Goal: Transaction & Acquisition: Purchase product/service

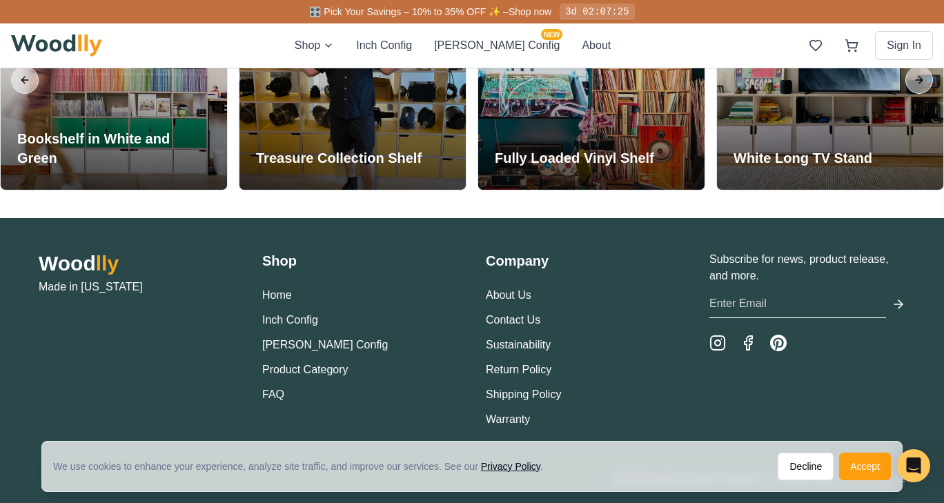
scroll to position [3212, 0]
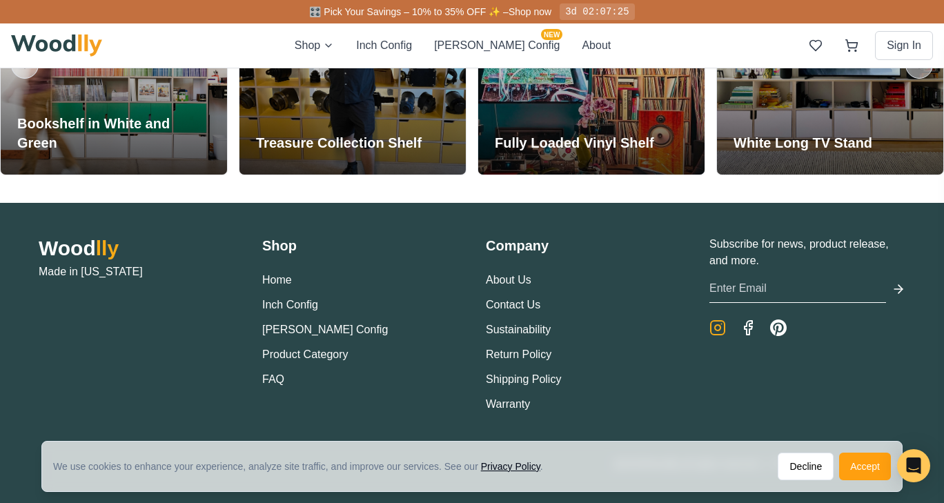
click at [715, 328] on icon "Instagram" at bounding box center [718, 328] width 6 height 6
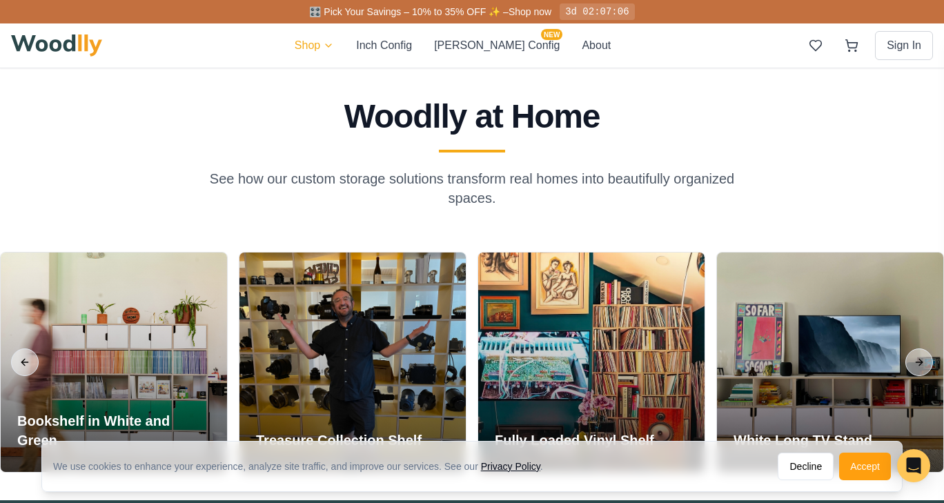
scroll to position [2914, 0]
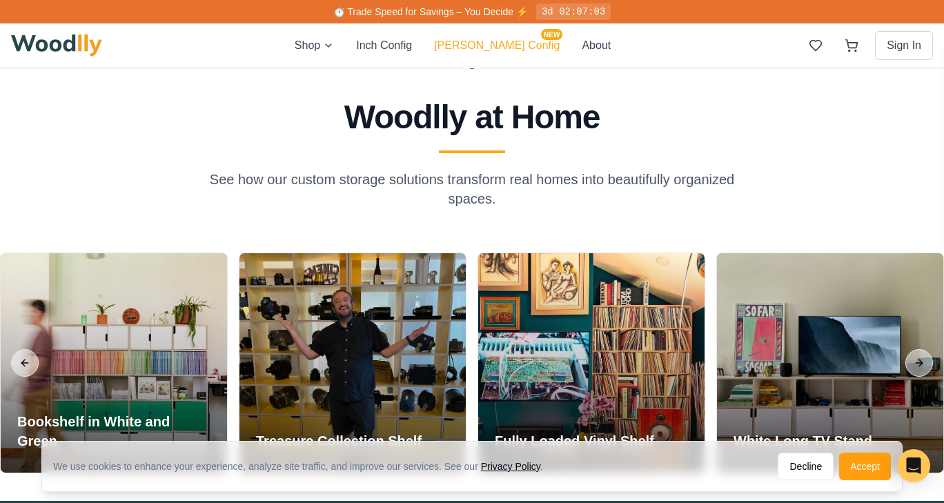
click at [511, 47] on button "[PERSON_NAME] Config NEW" at bounding box center [497, 45] width 126 height 17
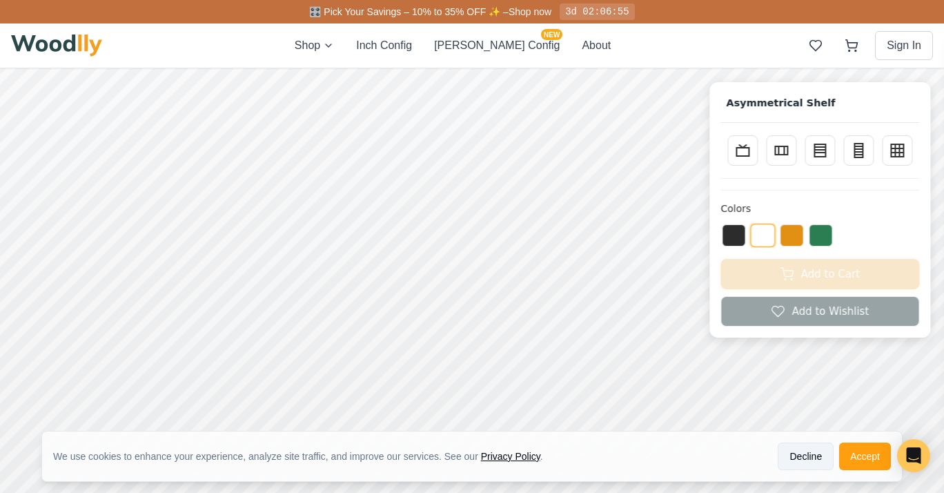
click at [806, 457] on button "Decline" at bounding box center [806, 457] width 56 height 28
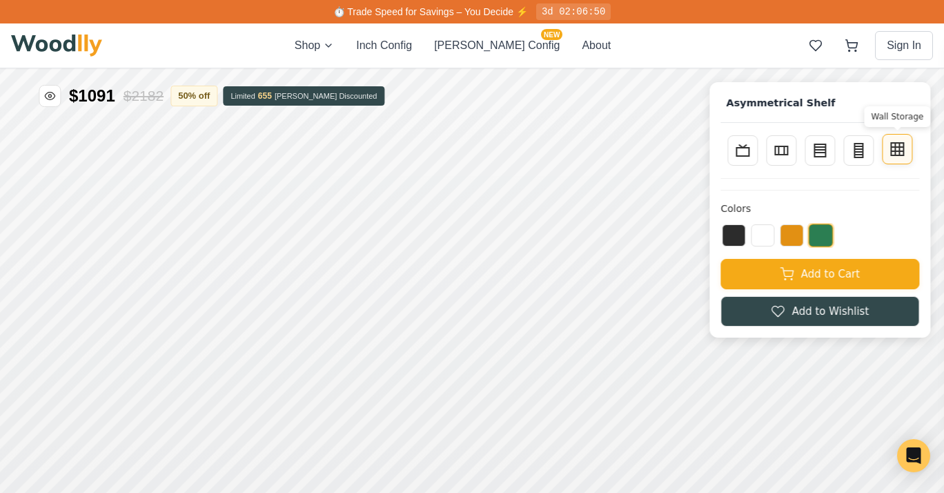
click at [904, 153] on rect at bounding box center [897, 149] width 12 height 12
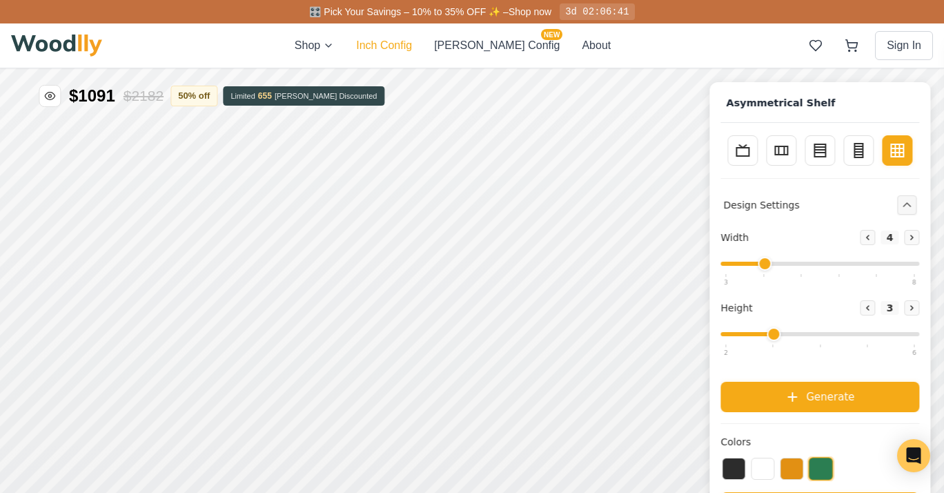
click at [412, 43] on button "Inch Config" at bounding box center [384, 45] width 56 height 17
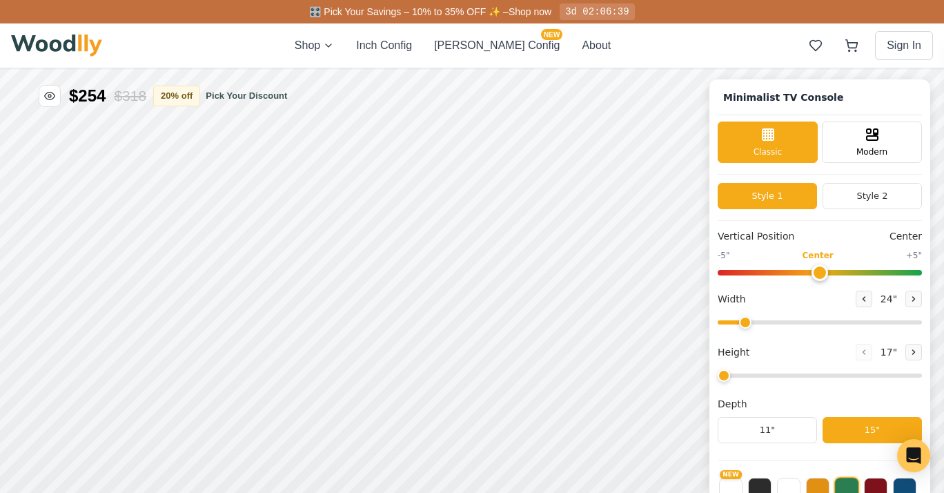
type input "63"
type input "2"
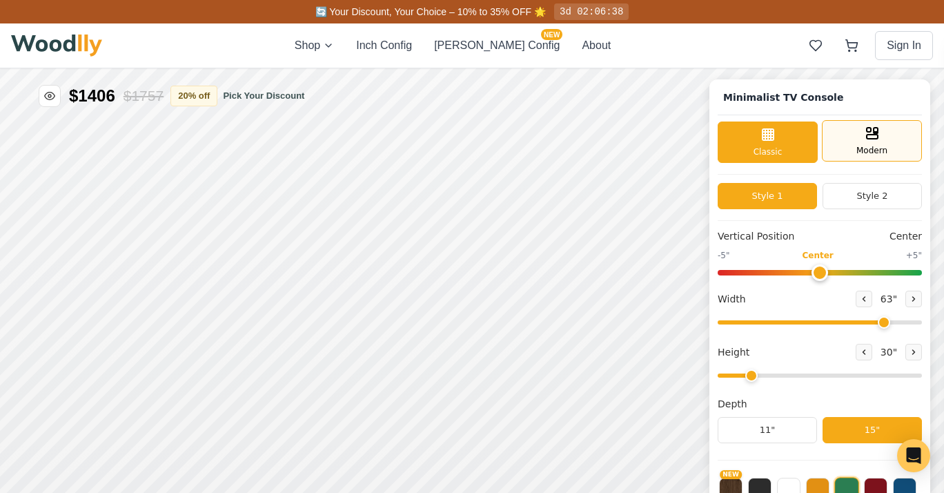
click at [884, 148] on span "Modern" at bounding box center [872, 150] width 31 height 12
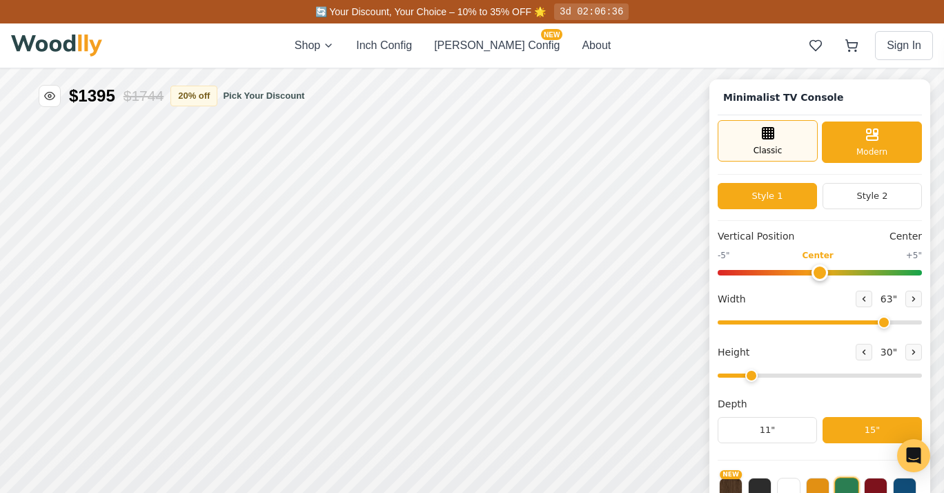
click at [773, 144] on span "Classic" at bounding box center [768, 150] width 29 height 12
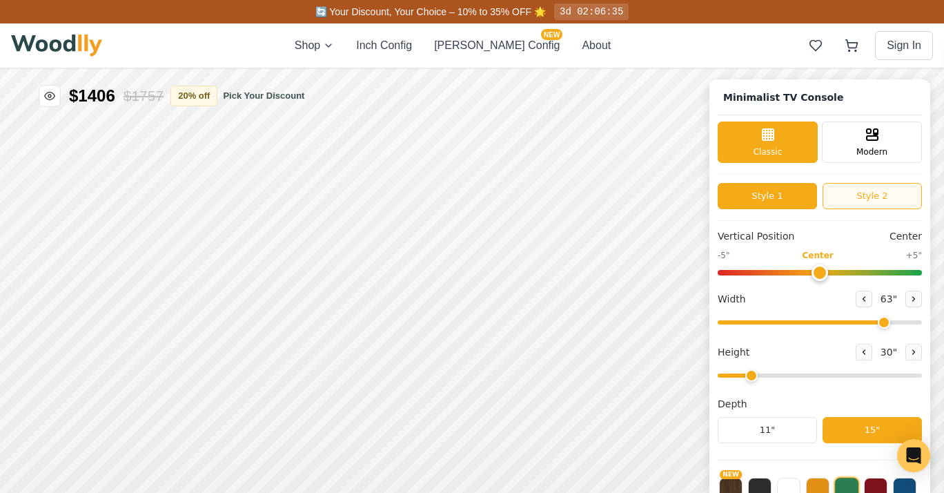
click at [891, 195] on button "Style 2" at bounding box center [872, 196] width 99 height 26
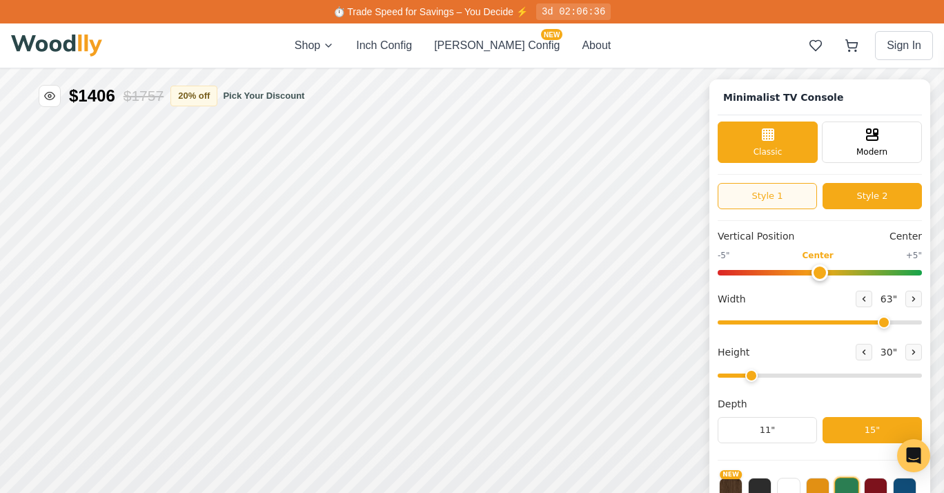
click at [783, 198] on button "Style 1" at bounding box center [767, 196] width 99 height 26
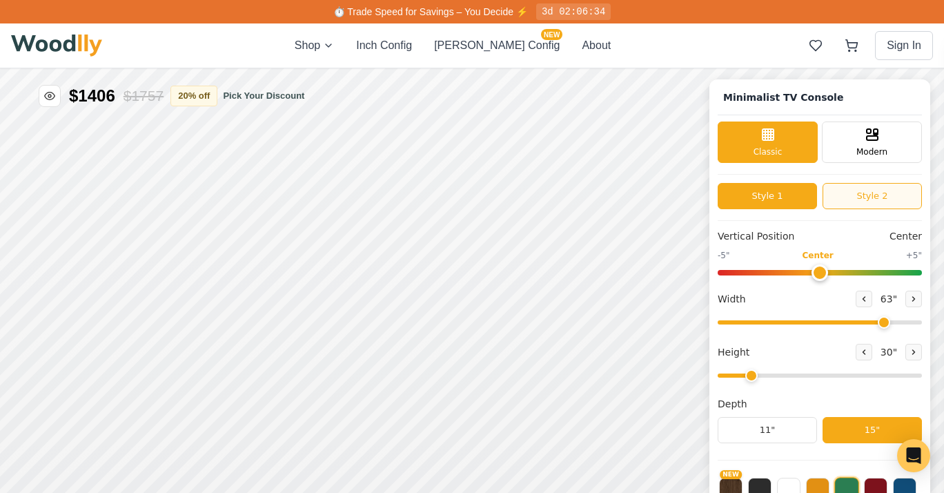
click at [886, 196] on button "Style 2" at bounding box center [872, 196] width 99 height 26
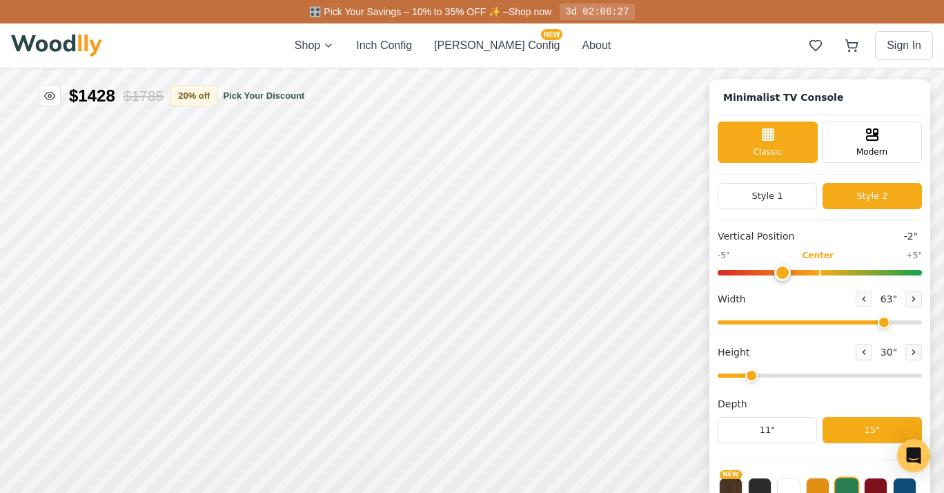
drag, startPoint x: 815, startPoint y: 269, endPoint x: 787, endPoint y: 271, distance: 28.3
click at [787, 271] on input "range" at bounding box center [820, 273] width 204 height 6
drag, startPoint x: 787, startPoint y: 271, endPoint x: 992, endPoint y: 200, distance: 216.8
type input "5"
click at [922, 270] on input "range" at bounding box center [820, 273] width 204 height 6
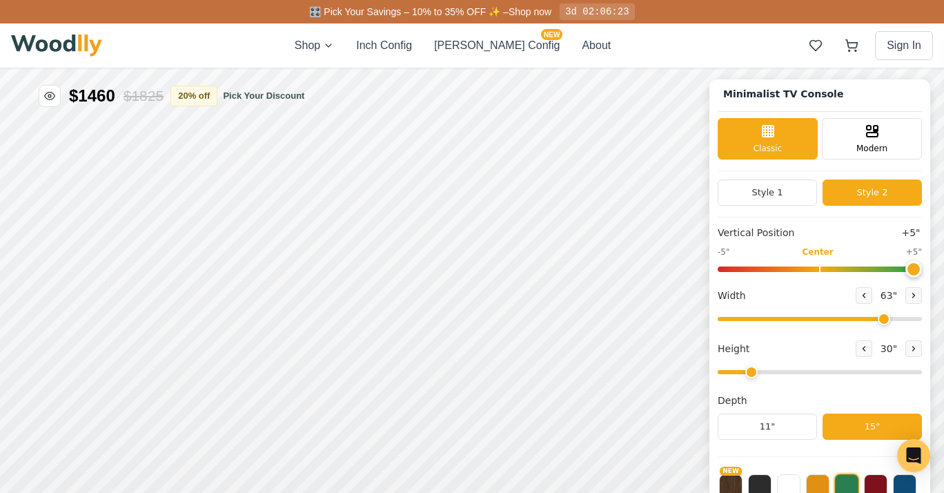
scroll to position [3, 0]
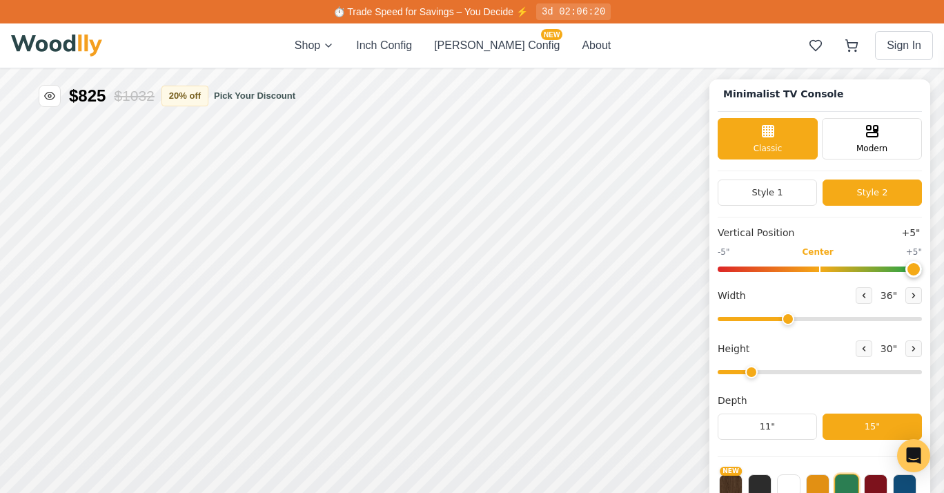
drag, startPoint x: 892, startPoint y: 319, endPoint x: 797, endPoint y: 323, distance: 95.4
type input "36"
click at [797, 321] on input "range" at bounding box center [820, 319] width 204 height 4
click at [797, 195] on button "Style 1" at bounding box center [767, 193] width 99 height 26
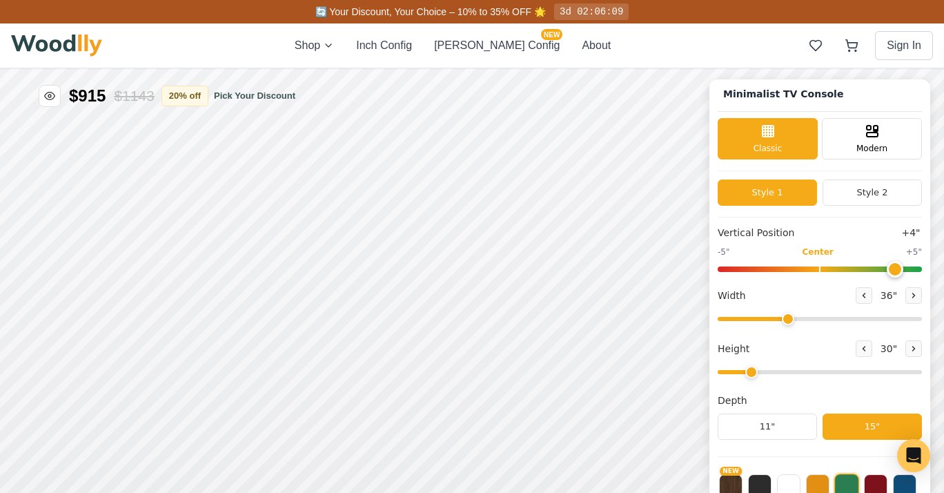
drag, startPoint x: 917, startPoint y: 267, endPoint x: 906, endPoint y: 280, distance: 17.1
type input "4"
click at [906, 272] on input "range" at bounding box center [820, 270] width 204 height 6
drag, startPoint x: 763, startPoint y: 373, endPoint x: 784, endPoint y: 373, distance: 20.7
type input "3"
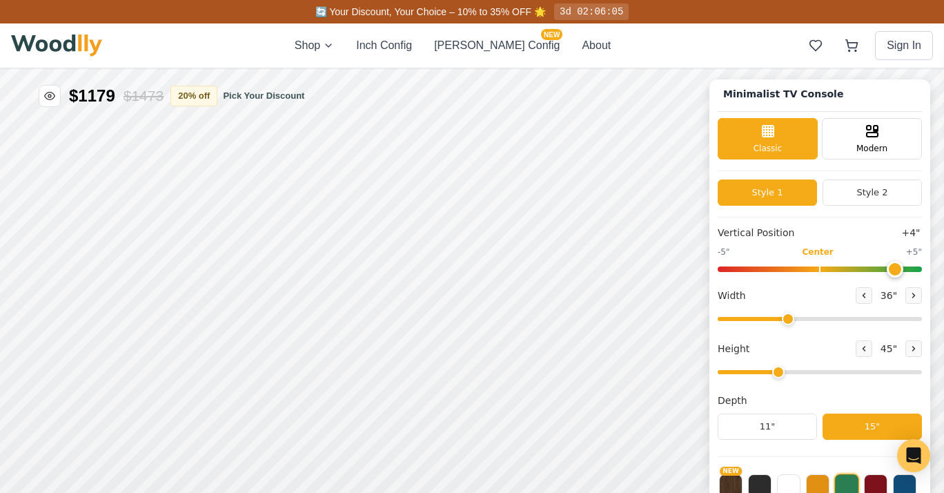
click at [784, 373] on input "range" at bounding box center [820, 372] width 204 height 4
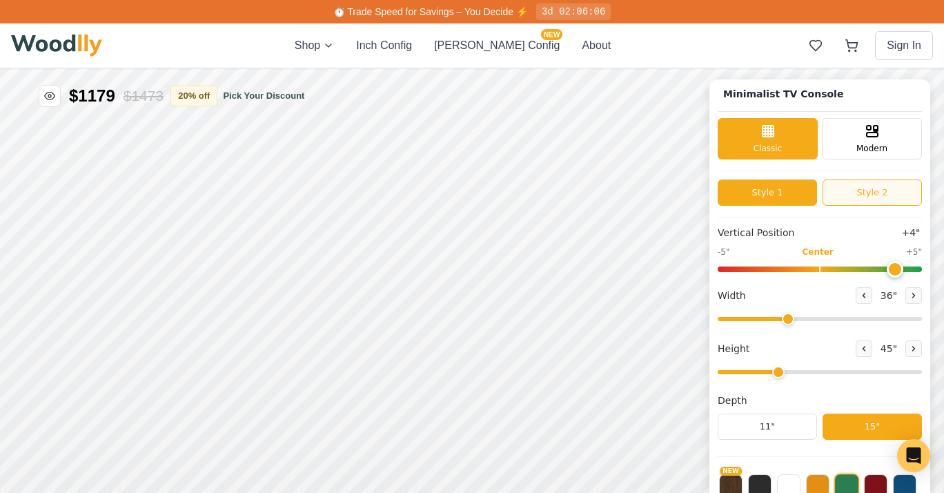
click at [884, 185] on button "Style 2" at bounding box center [872, 193] width 99 height 26
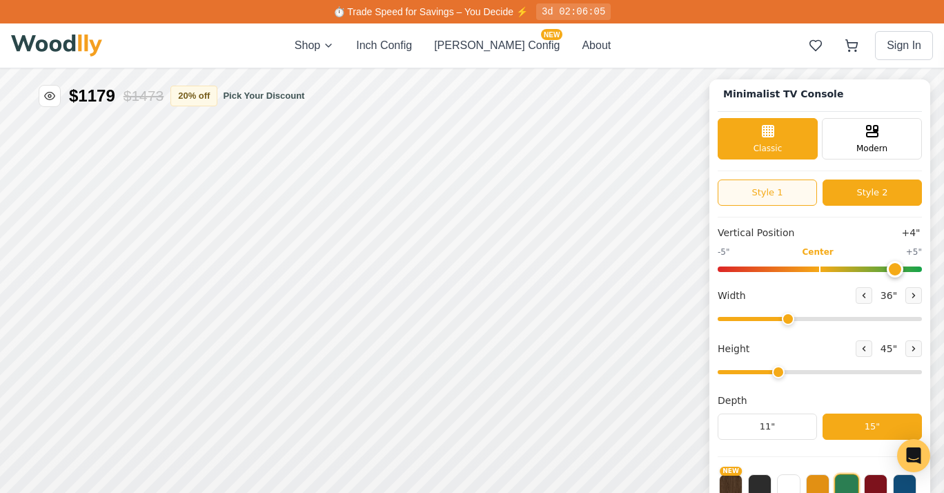
click at [798, 200] on button "Style 1" at bounding box center [767, 193] width 99 height 26
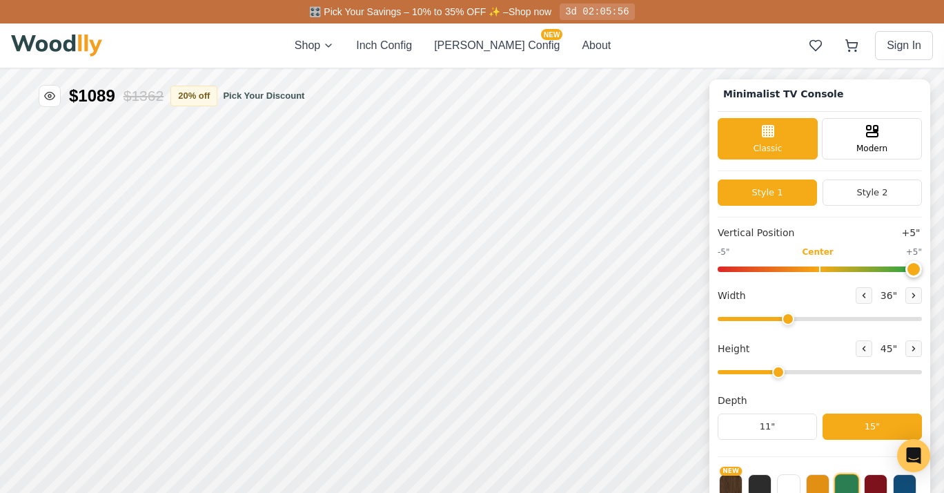
type input "4"
drag, startPoint x: 903, startPoint y: 268, endPoint x: 904, endPoint y: 276, distance: 8.3
click at [904, 272] on input "range" at bounding box center [820, 270] width 204 height 6
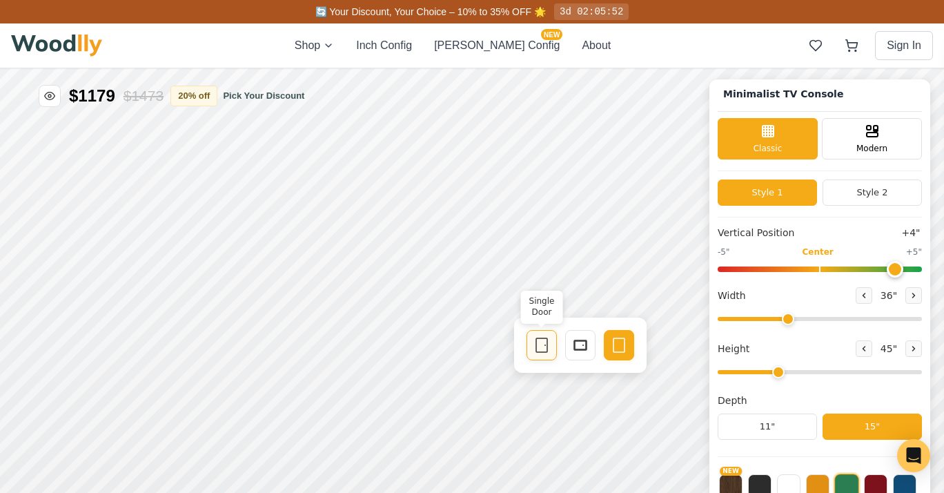
click at [543, 350] on icon at bounding box center [542, 345] width 17 height 17
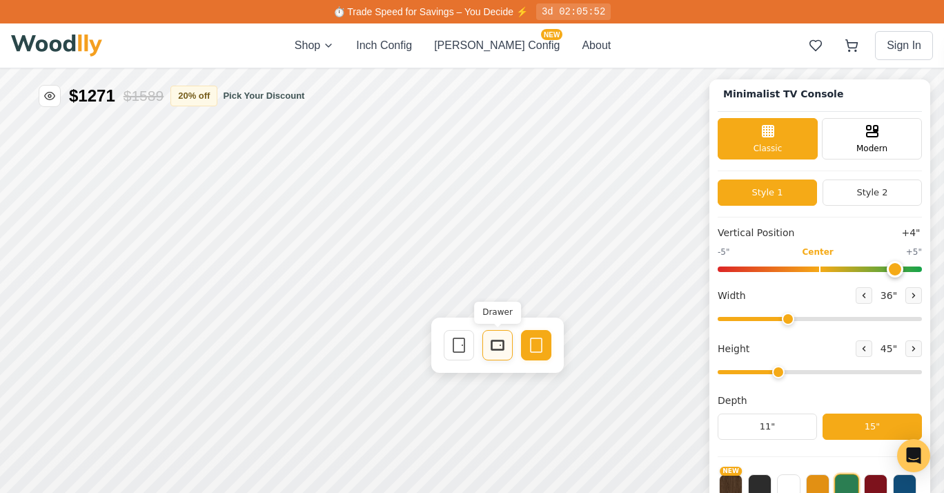
click at [503, 349] on rect at bounding box center [497, 345] width 11 height 8
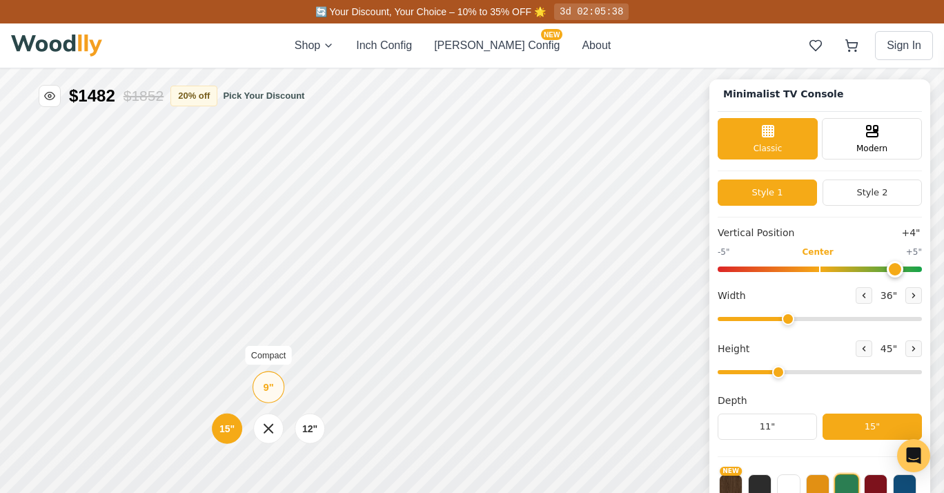
click at [267, 391] on div "9"" at bounding box center [269, 387] width 10 height 15
click at [264, 338] on div "9"" at bounding box center [263, 335] width 10 height 15
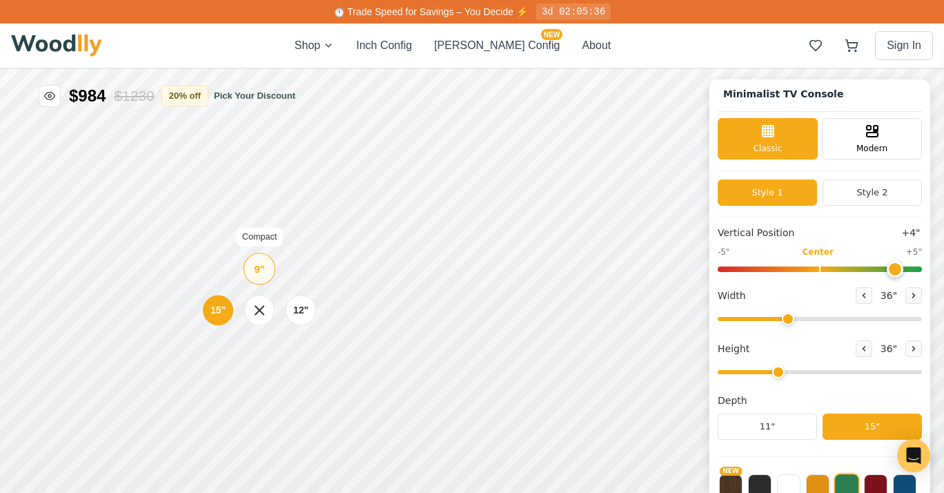
click at [260, 273] on div "9"" at bounding box center [259, 268] width 10 height 15
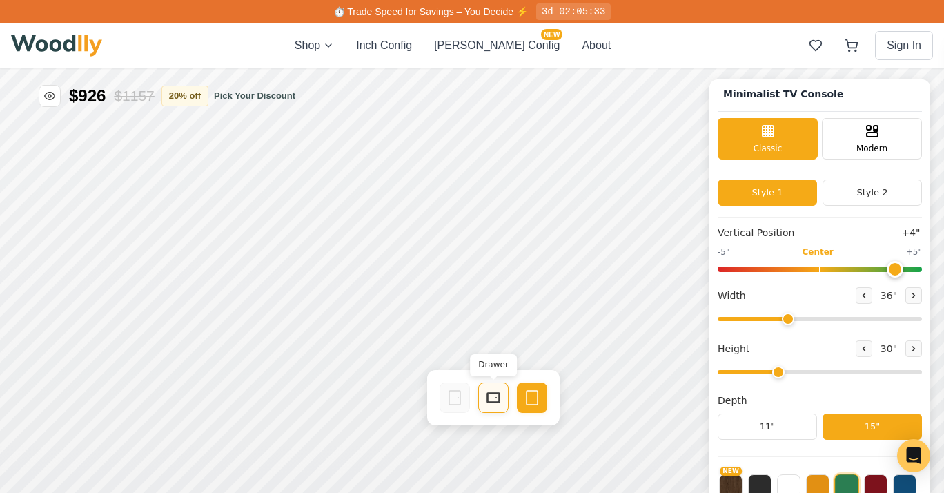
click at [496, 400] on icon at bounding box center [493, 397] width 17 height 17
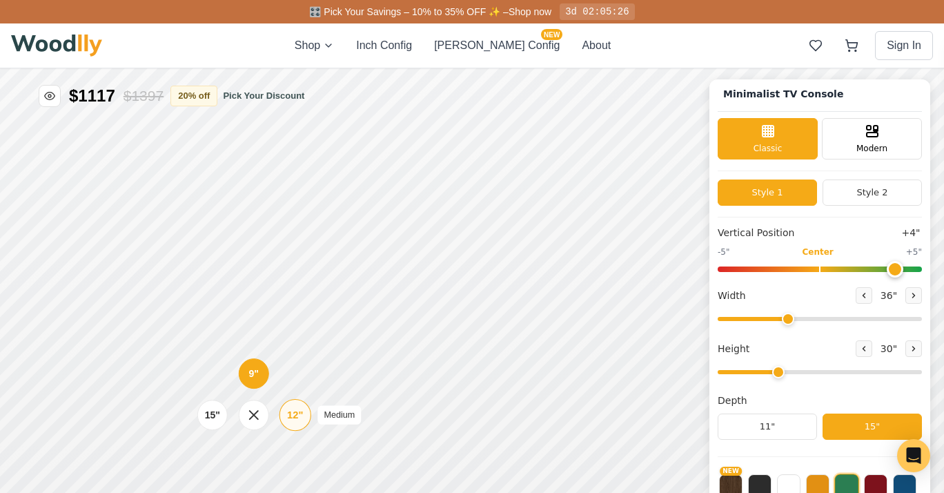
click at [295, 416] on div "12"" at bounding box center [295, 414] width 16 height 15
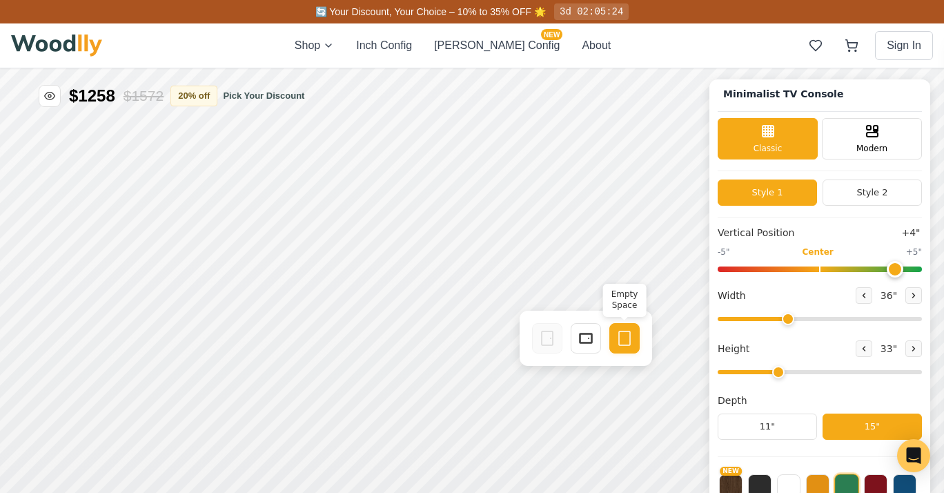
click at [627, 343] on icon at bounding box center [625, 338] width 17 height 17
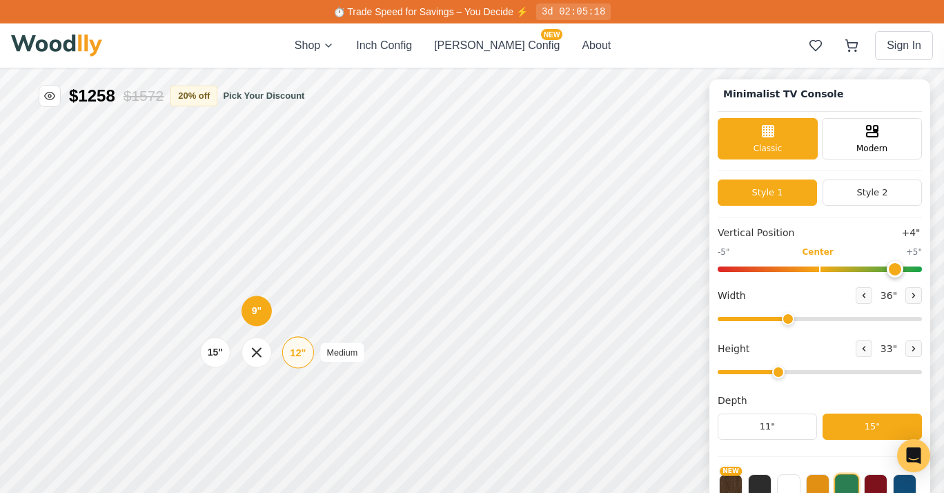
click at [297, 359] on div "12"" at bounding box center [298, 352] width 16 height 15
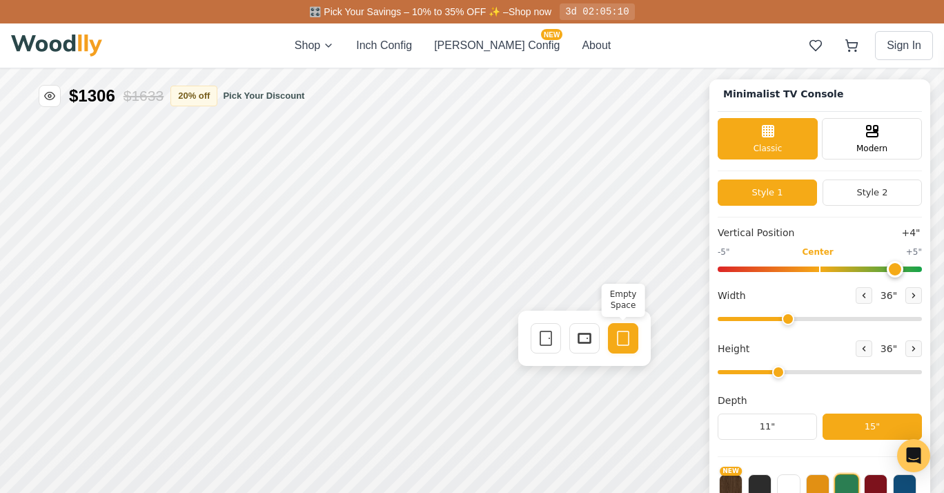
click at [628, 343] on icon at bounding box center [623, 338] width 17 height 17
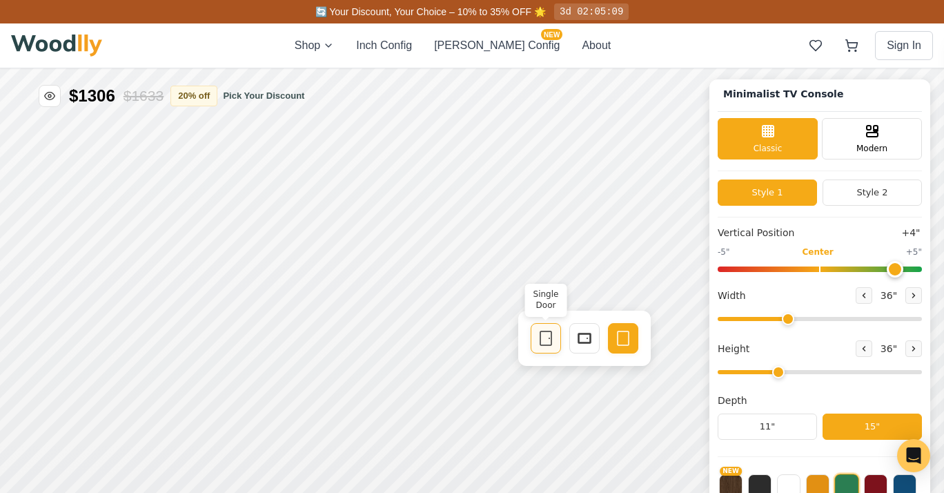
click at [544, 341] on icon at bounding box center [546, 338] width 17 height 17
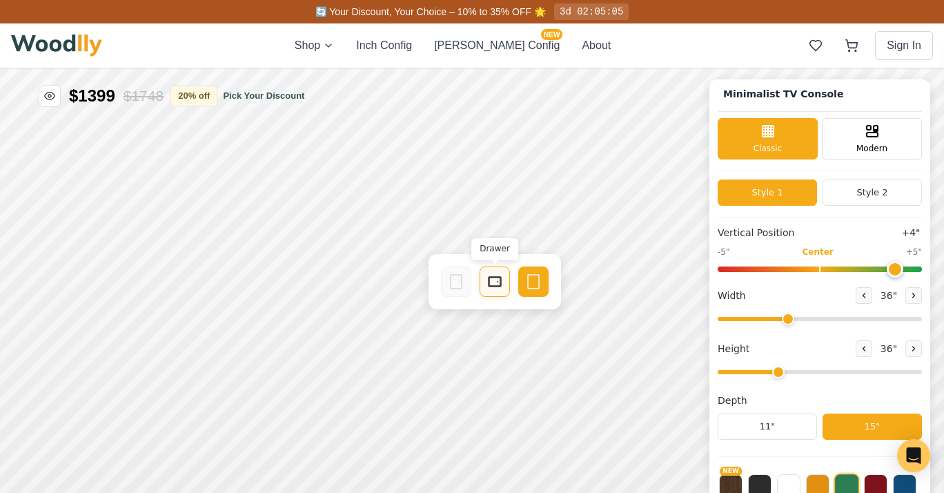
click at [498, 287] on icon at bounding box center [495, 281] width 17 height 17
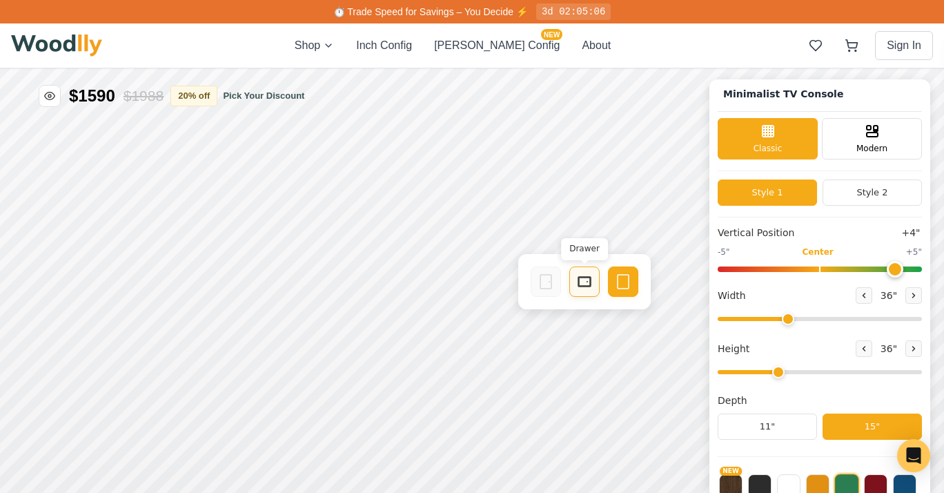
click at [583, 283] on icon at bounding box center [585, 281] width 17 height 17
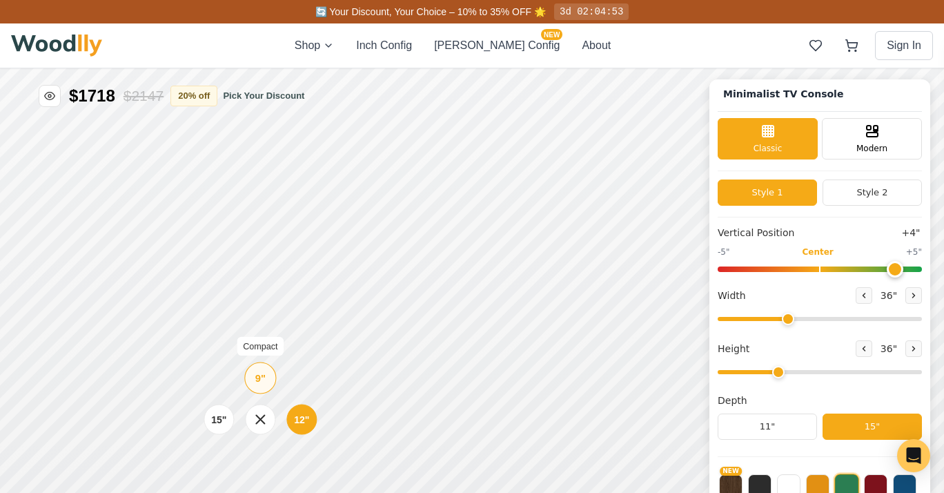
click at [262, 380] on div "9"" at bounding box center [260, 377] width 10 height 15
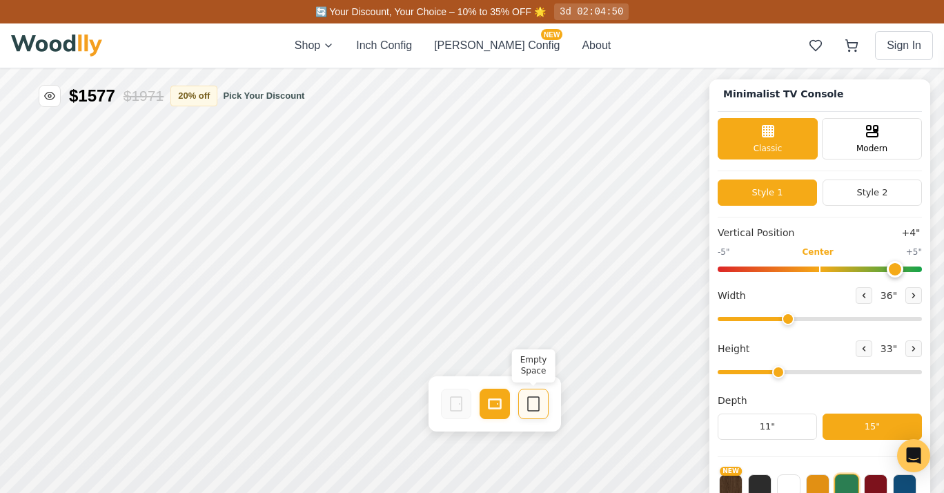
click at [533, 410] on icon at bounding box center [533, 404] width 17 height 17
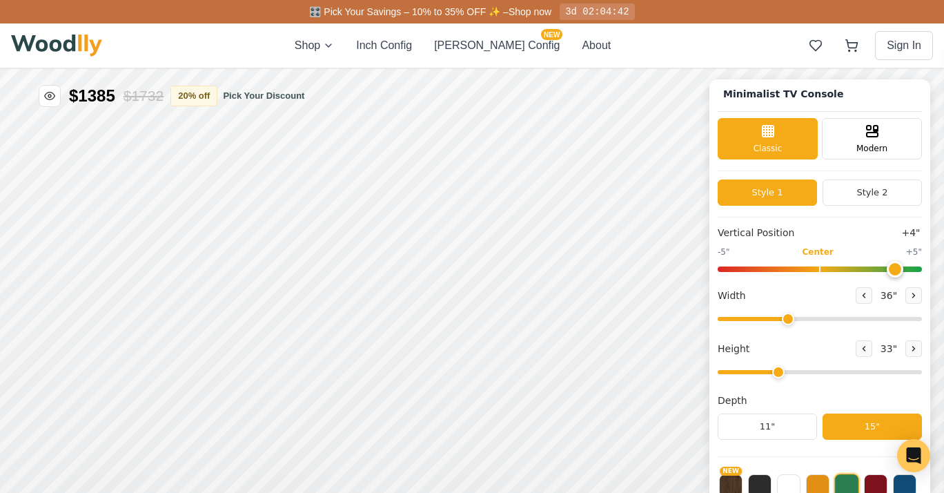
drag, startPoint x: 788, startPoint y: 376, endPoint x: 800, endPoint y: 376, distance: 11.0
click at [800, 374] on input "range" at bounding box center [820, 372] width 204 height 4
click at [918, 349] on icon at bounding box center [914, 349] width 8 height 8
type input "4"
click at [273, 243] on div "9"" at bounding box center [271, 241] width 10 height 15
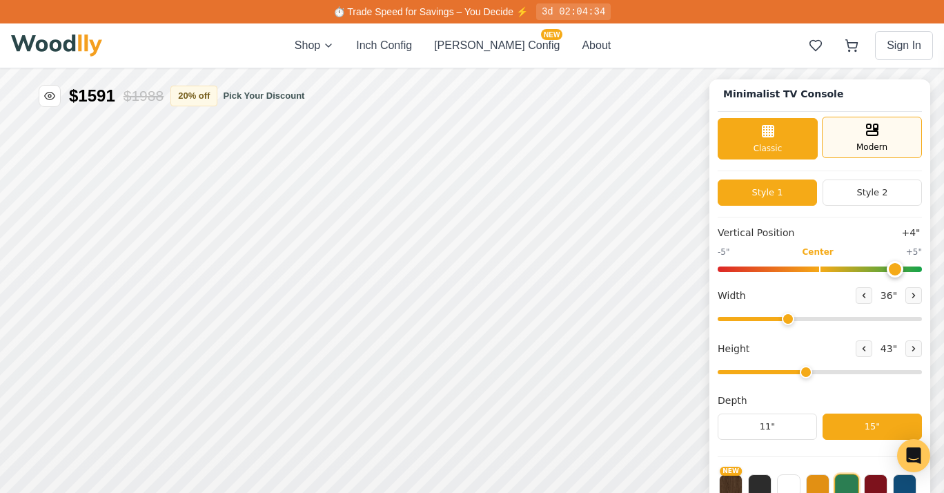
click at [880, 137] on div "Modern" at bounding box center [872, 137] width 100 height 41
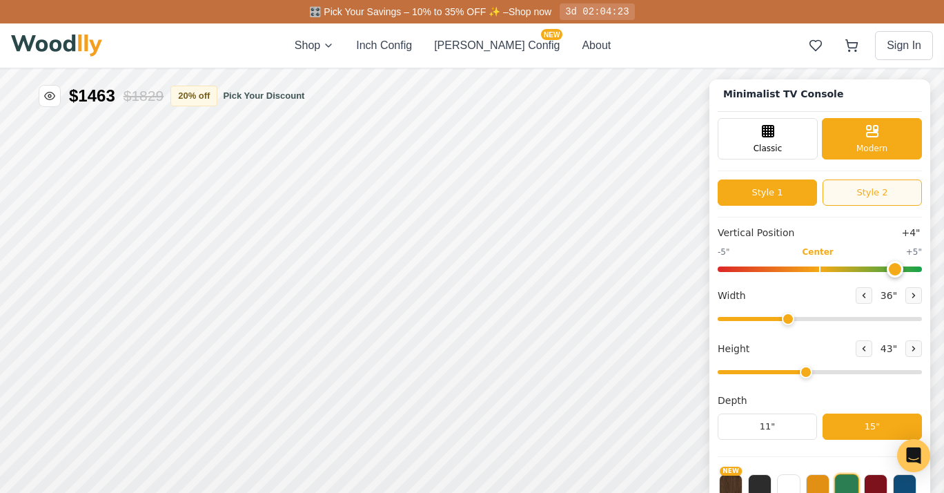
click at [866, 194] on button "Style 2" at bounding box center [872, 193] width 99 height 26
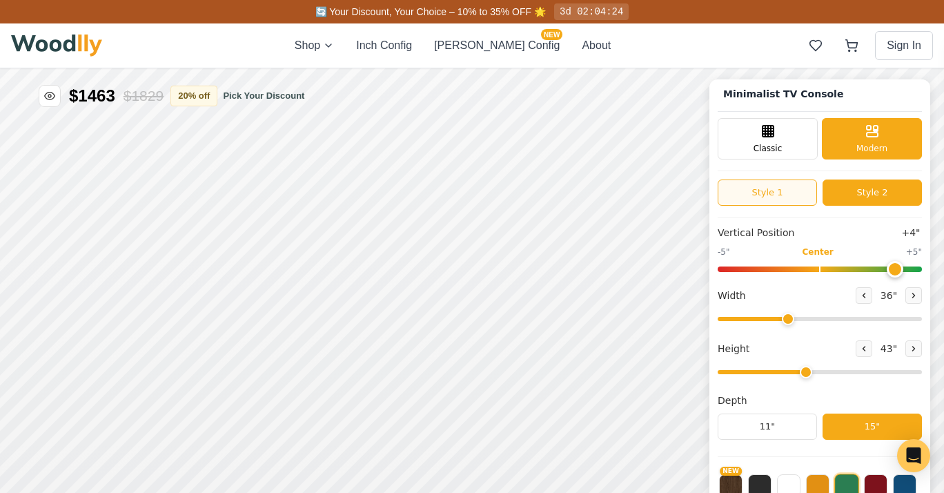
click at [785, 200] on button "Style 1" at bounding box center [767, 193] width 99 height 26
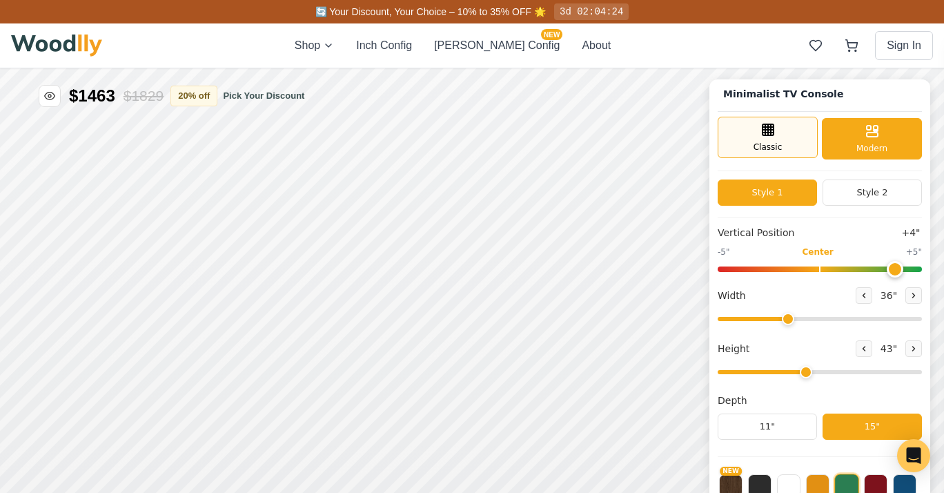
click at [783, 141] on span "Classic" at bounding box center [768, 147] width 29 height 12
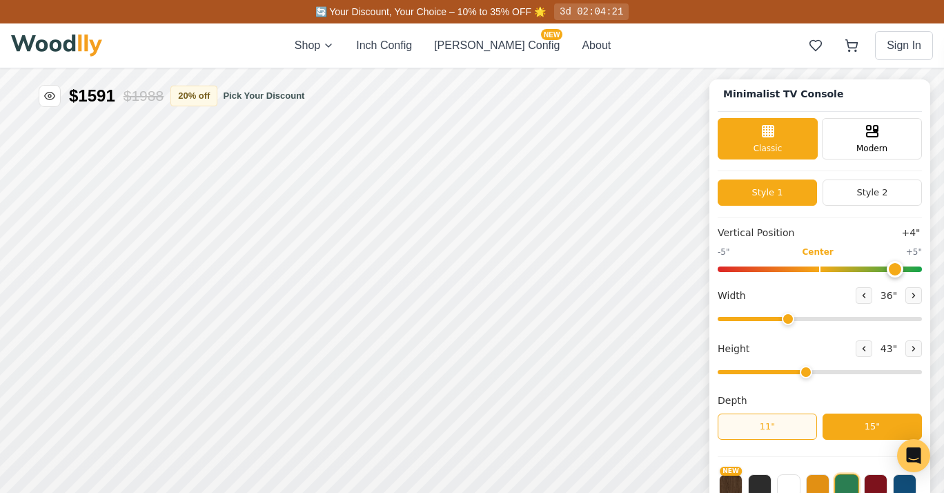
click at [787, 426] on button "11"" at bounding box center [767, 427] width 99 height 26
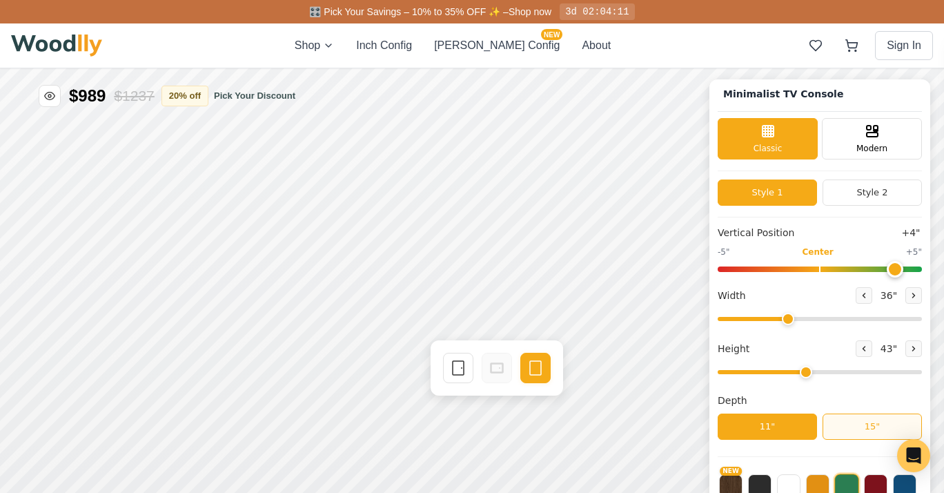
click at [880, 428] on button "15"" at bounding box center [872, 427] width 99 height 26
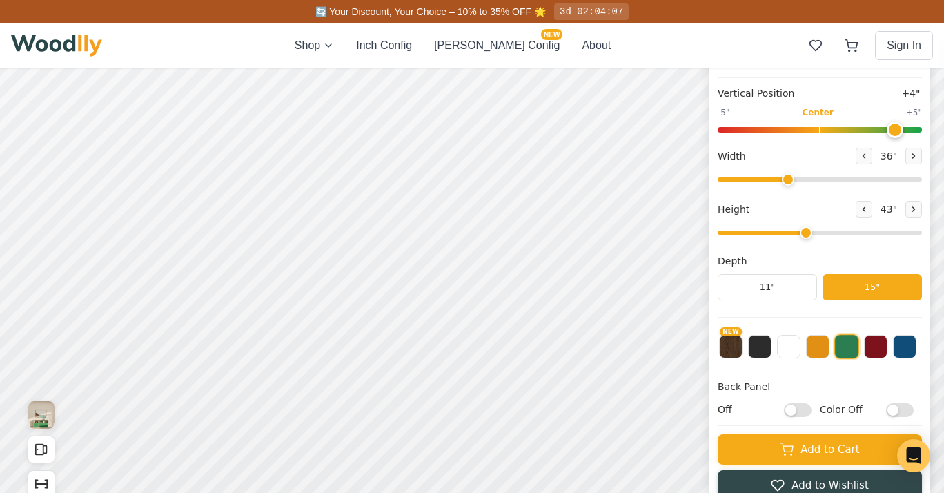
scroll to position [141, 0]
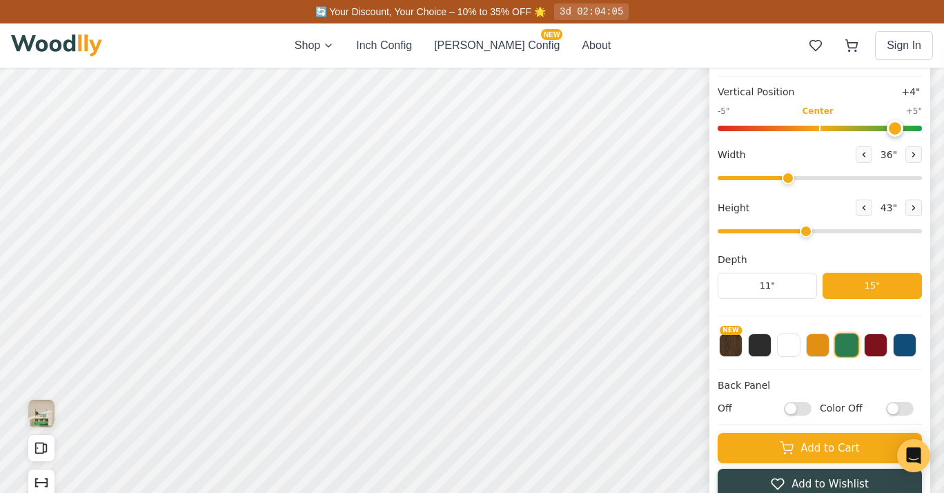
click at [806, 409] on input "Off" at bounding box center [798, 409] width 28 height 14
checkbox input "true"
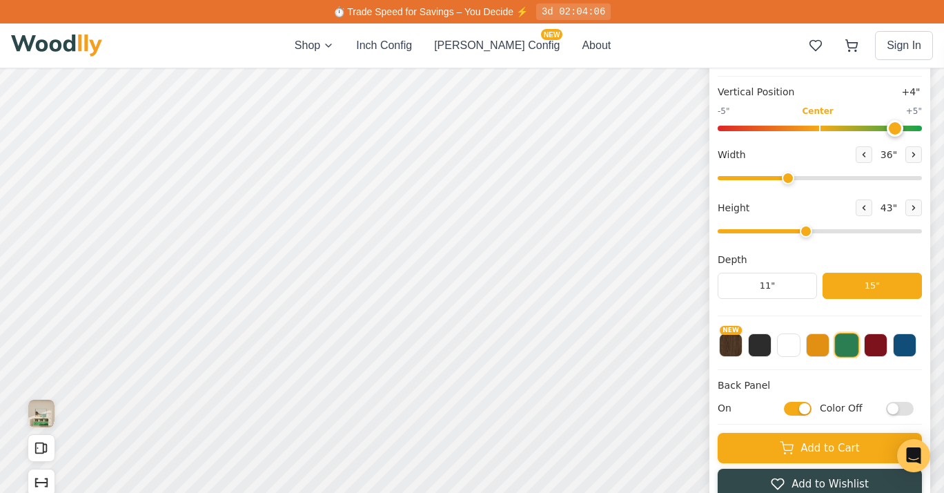
click at [914, 404] on input "Color Off" at bounding box center [900, 409] width 28 height 14
checkbox input "true"
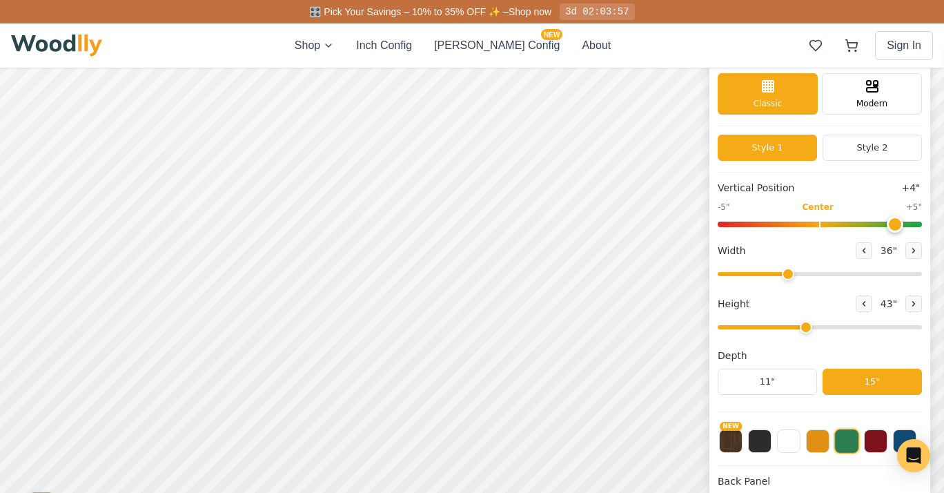
scroll to position [0, 0]
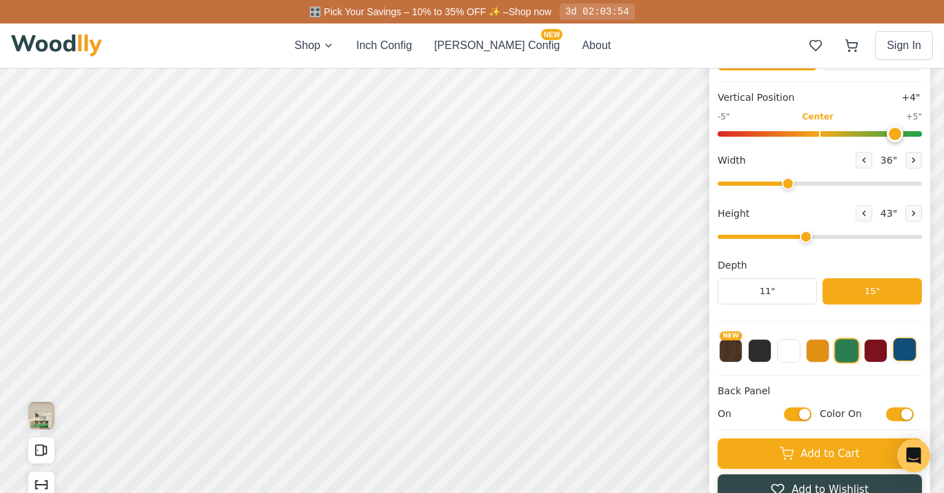
click at [915, 349] on button at bounding box center [904, 349] width 23 height 23
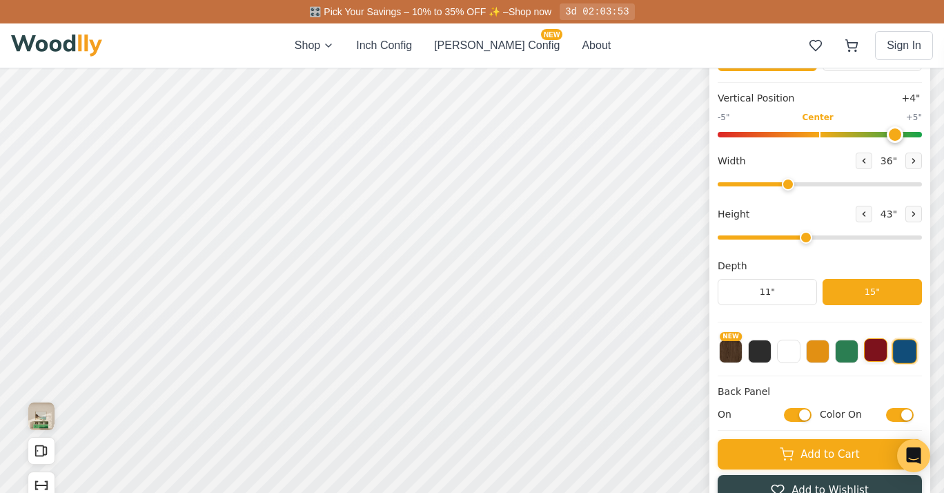
click at [884, 354] on button at bounding box center [875, 349] width 23 height 23
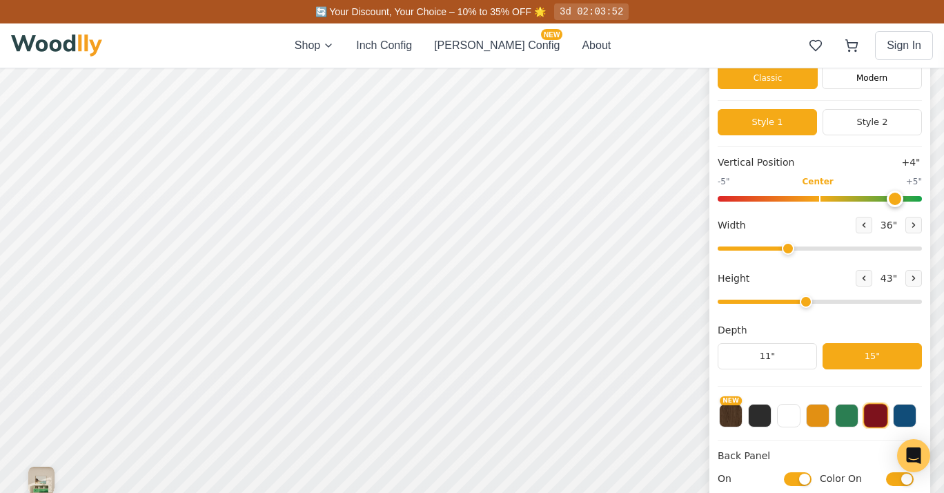
drag, startPoint x: 875, startPoint y: 403, endPoint x: 824, endPoint y: 404, distance: 51.8
click at [824, 404] on div "NEW" at bounding box center [820, 411] width 204 height 35
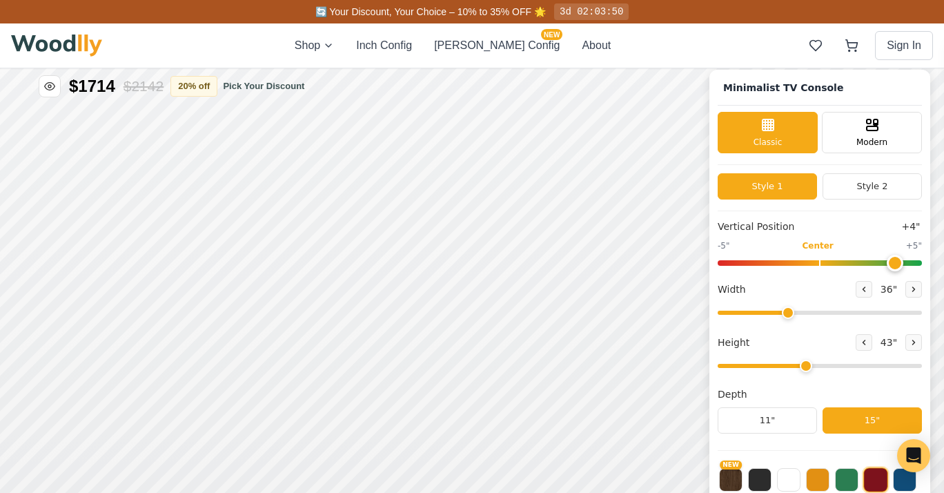
scroll to position [0, 0]
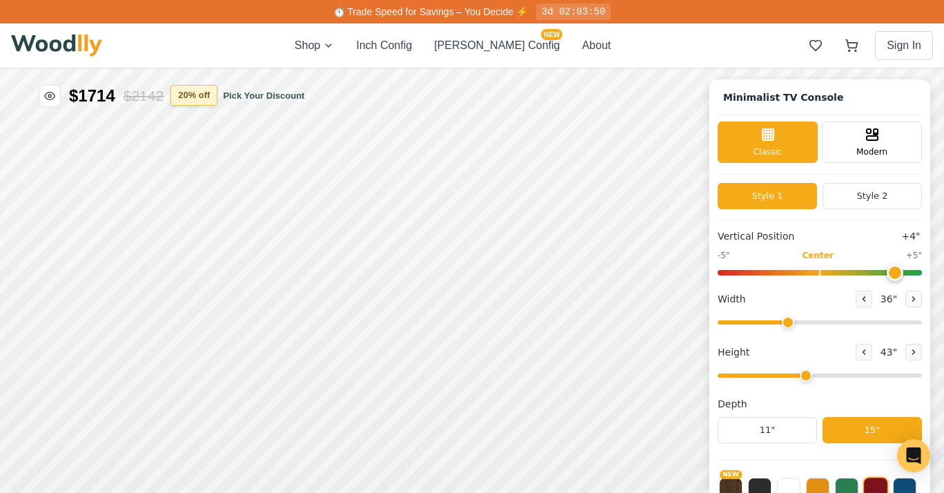
click at [195, 98] on button "20 % off" at bounding box center [194, 95] width 47 height 21
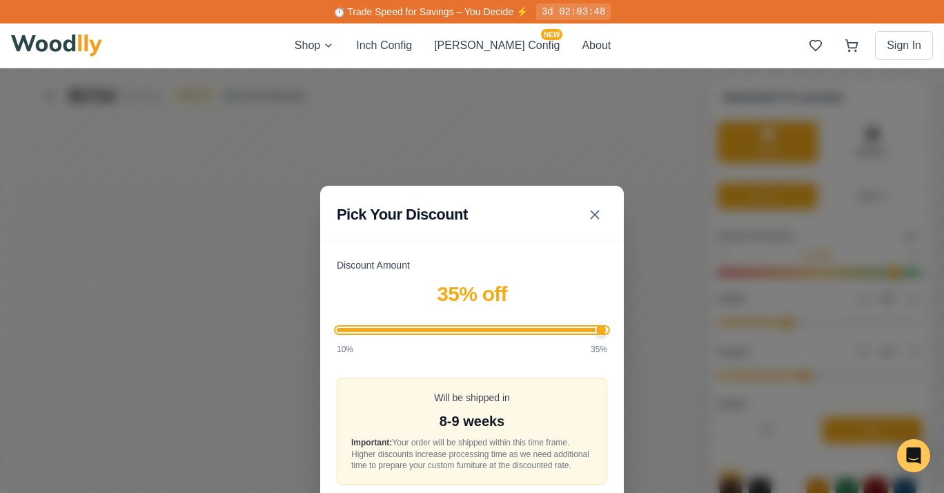
drag, startPoint x: 452, startPoint y: 333, endPoint x: 657, endPoint y: 335, distance: 205.1
type input "35"
click at [608, 332] on input "Discount Amount" at bounding box center [472, 330] width 271 height 4
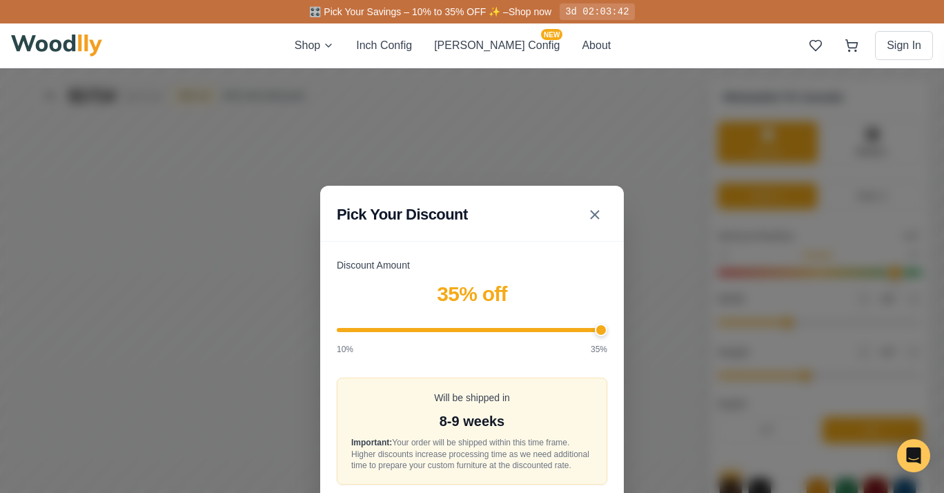
click at [556, 270] on label "Discount Amount" at bounding box center [472, 265] width 271 height 14
click at [556, 328] on input "Discount Amount" at bounding box center [472, 330] width 271 height 4
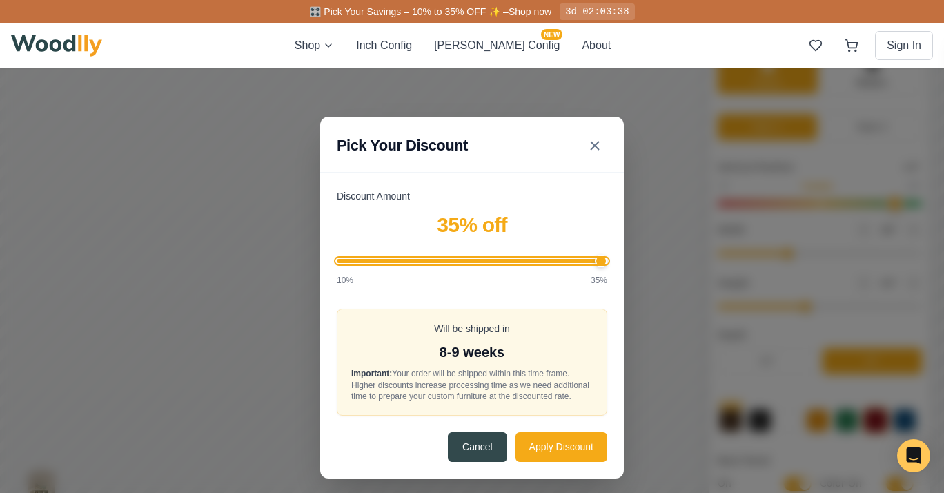
scroll to position [69, 0]
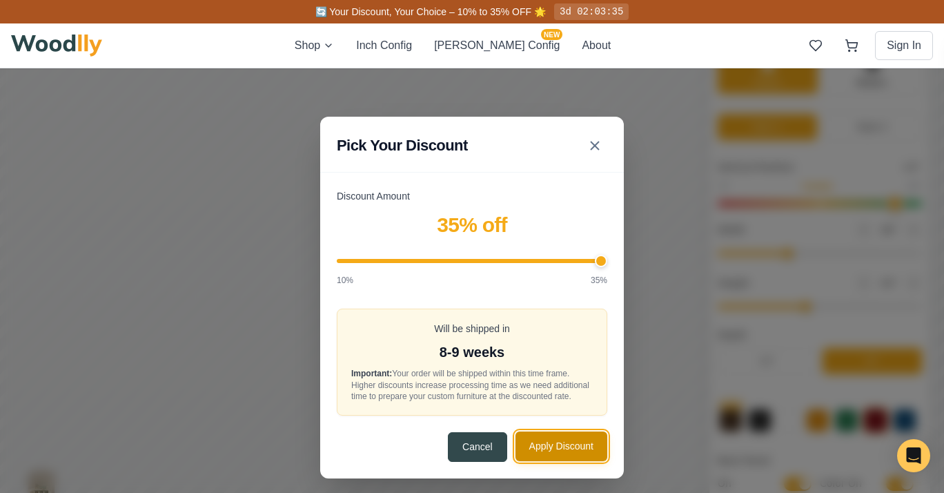
click at [574, 450] on button "Apply Discount" at bounding box center [562, 447] width 92 height 30
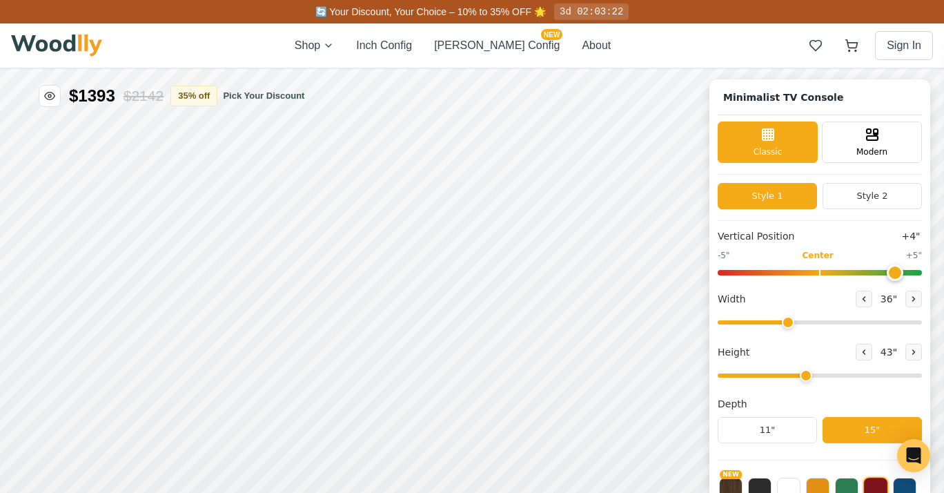
scroll to position [0, 0]
click at [506, 44] on button "[PERSON_NAME] Config NEW" at bounding box center [497, 45] width 126 height 17
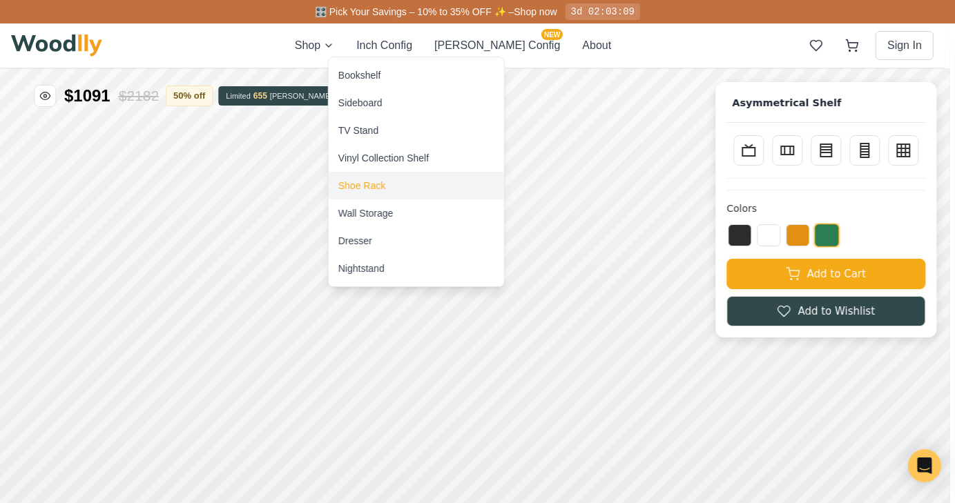
click at [374, 184] on div "Shoe Rack" at bounding box center [361, 186] width 47 height 14
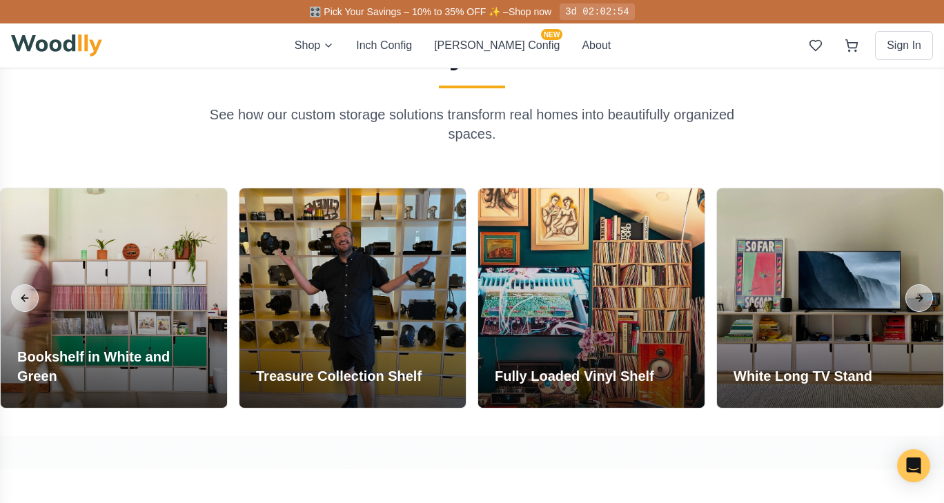
scroll to position [1058, 0]
